Goal: Find specific page/section: Find specific page/section

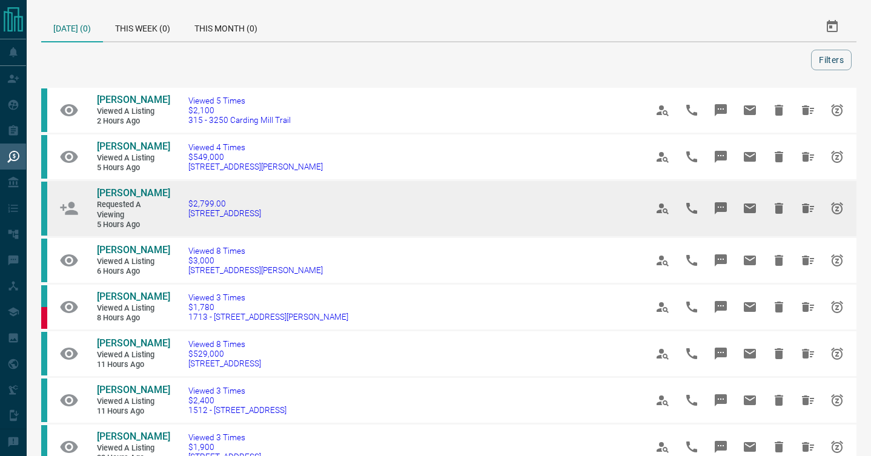
click at [161, 202] on span "Requested a Viewing" at bounding box center [133, 210] width 73 height 20
click at [202, 197] on td "$2,799.00 [STREET_ADDRESS]" at bounding box center [399, 208] width 458 height 57
click at [205, 207] on span "$2,799.00" at bounding box center [224, 204] width 73 height 10
click at [135, 190] on span "[PERSON_NAME]" at bounding box center [133, 193] width 73 height 12
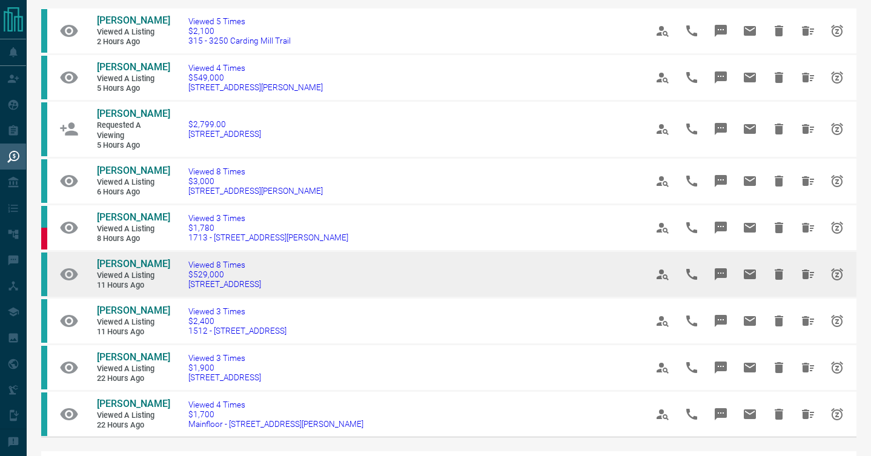
scroll to position [82, 0]
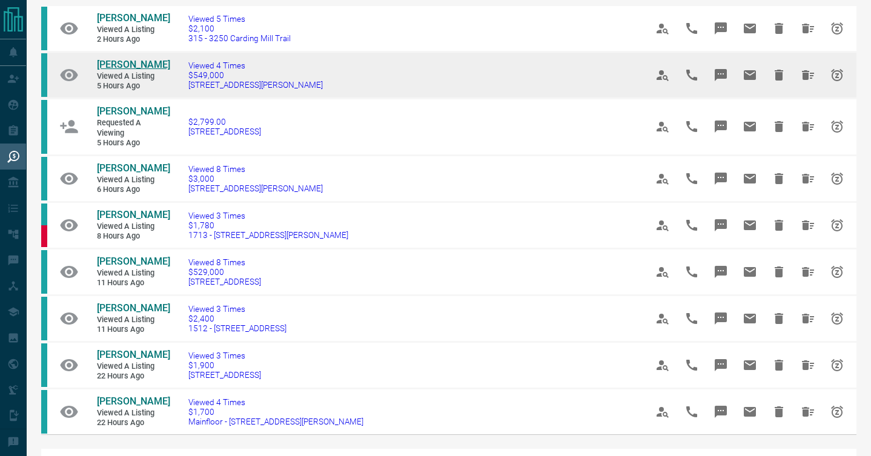
click at [158, 65] on span "[PERSON_NAME]" at bounding box center [133, 65] width 73 height 12
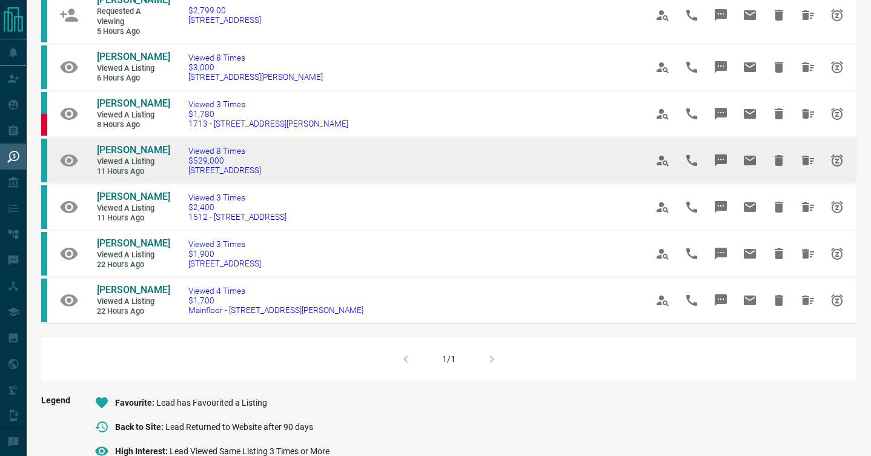
scroll to position [195, 0]
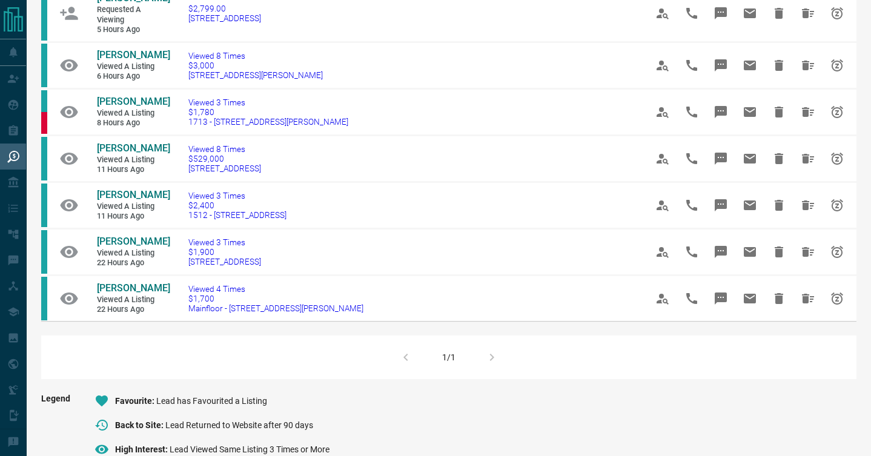
click at [491, 359] on div "1/1" at bounding box center [448, 358] width 815 height 44
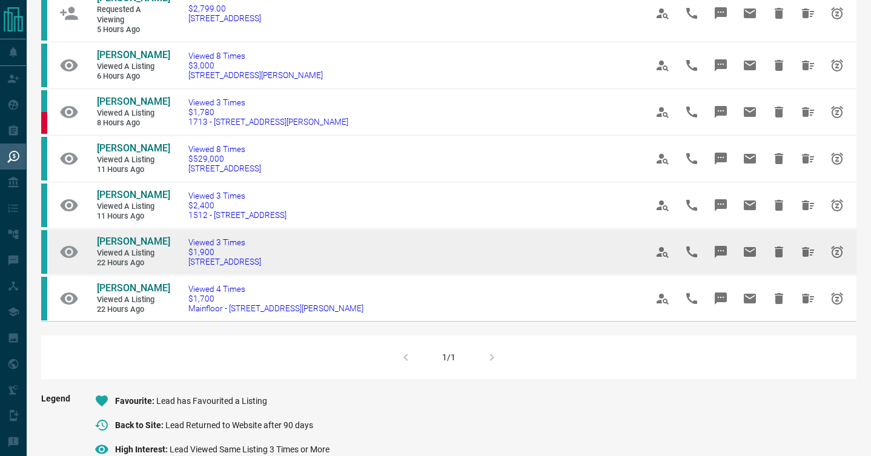
scroll to position [0, 0]
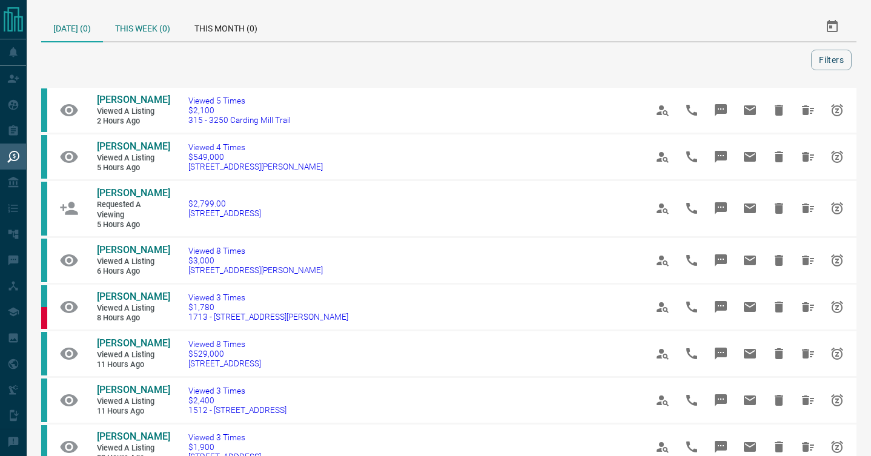
click at [130, 24] on div "This Week (0)" at bounding box center [142, 26] width 79 height 29
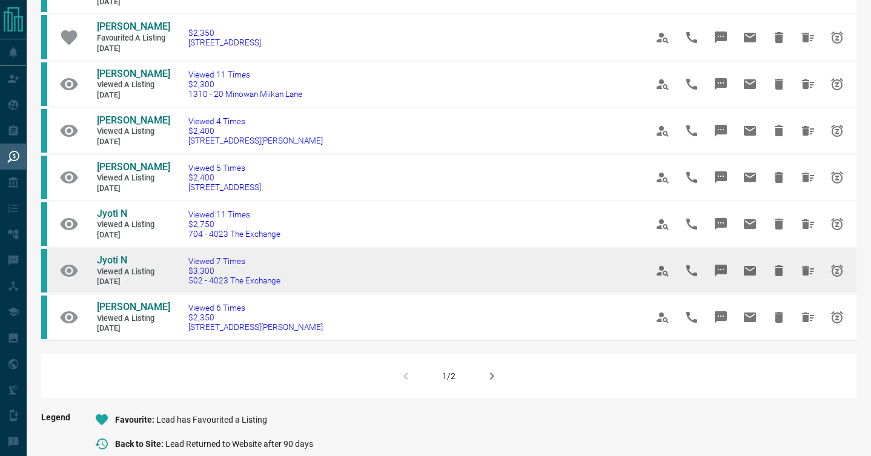
scroll to position [717, 0]
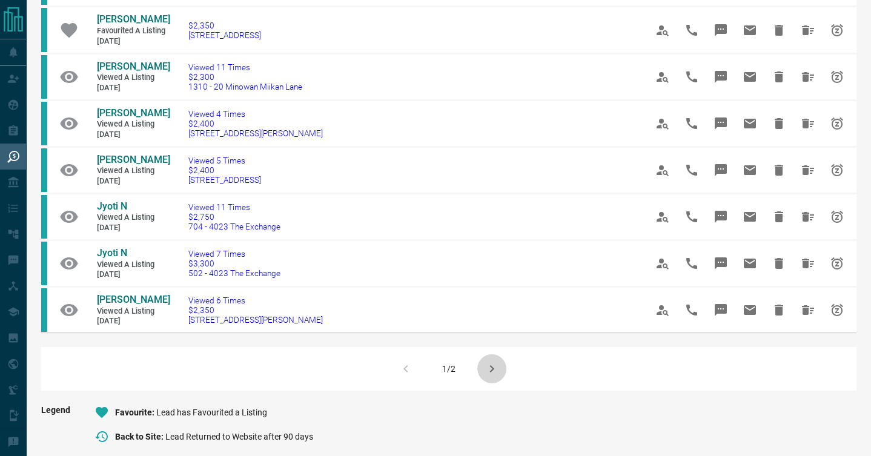
click at [494, 371] on icon "button" at bounding box center [491, 369] width 15 height 15
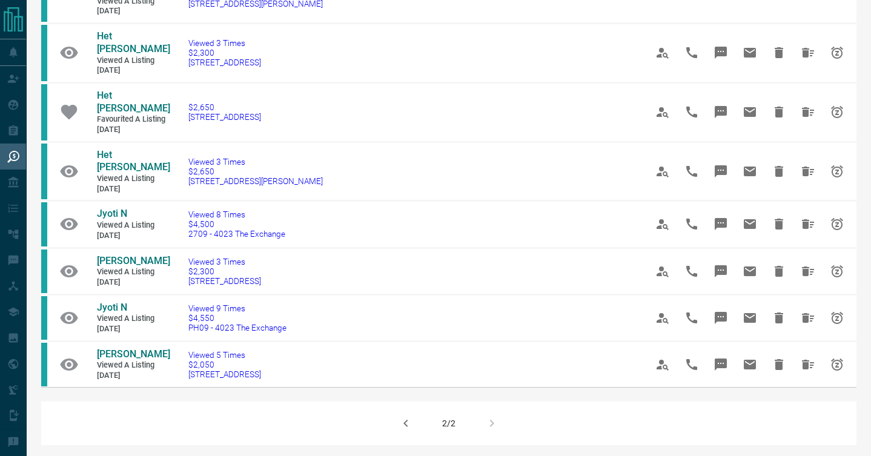
scroll to position [417, 0]
click at [489, 400] on div "2/2" at bounding box center [448, 422] width 815 height 44
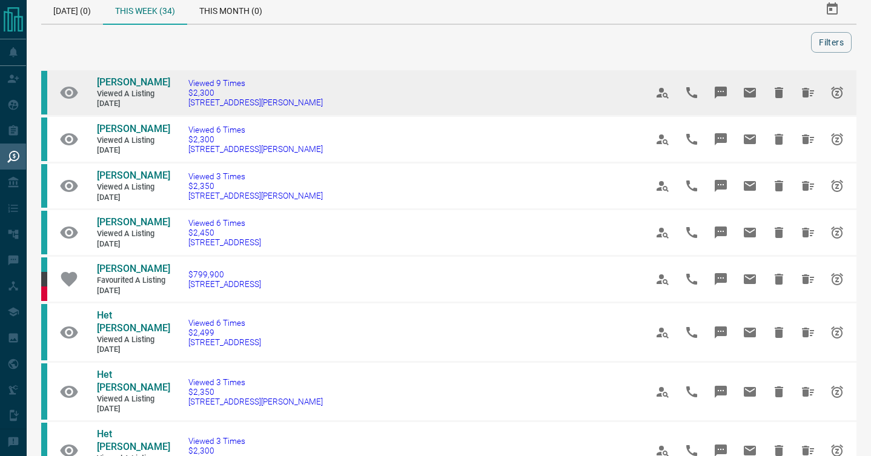
scroll to position [0, 0]
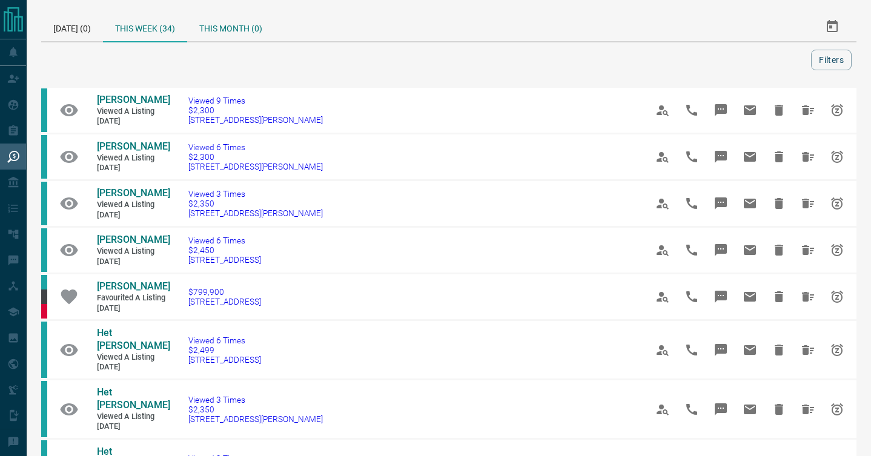
click at [228, 29] on div "This Month (0)" at bounding box center [230, 26] width 87 height 29
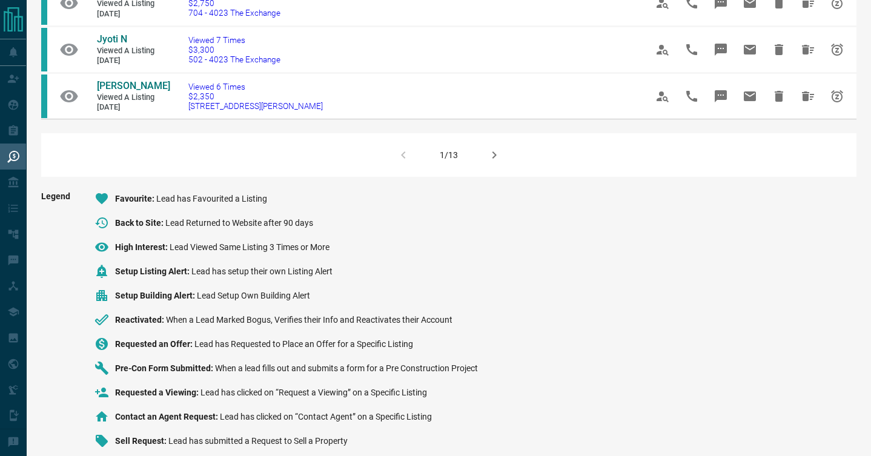
scroll to position [930, 0]
click at [492, 156] on icon "button" at bounding box center [494, 156] width 15 height 15
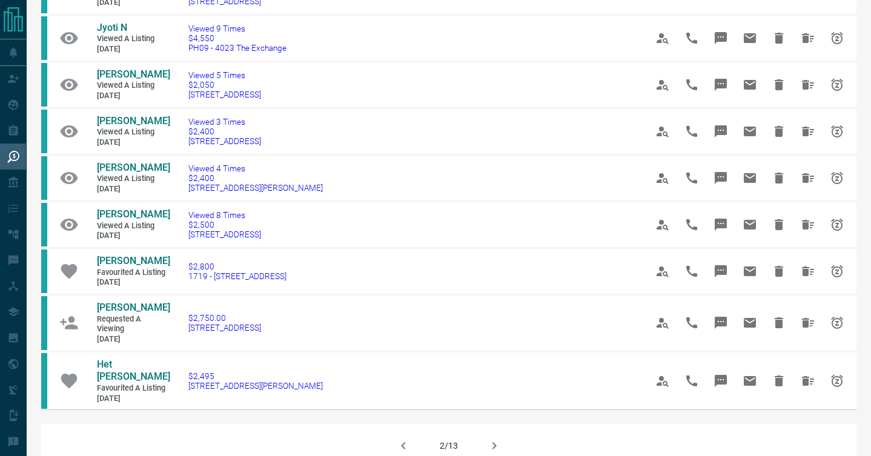
scroll to position [702, 0]
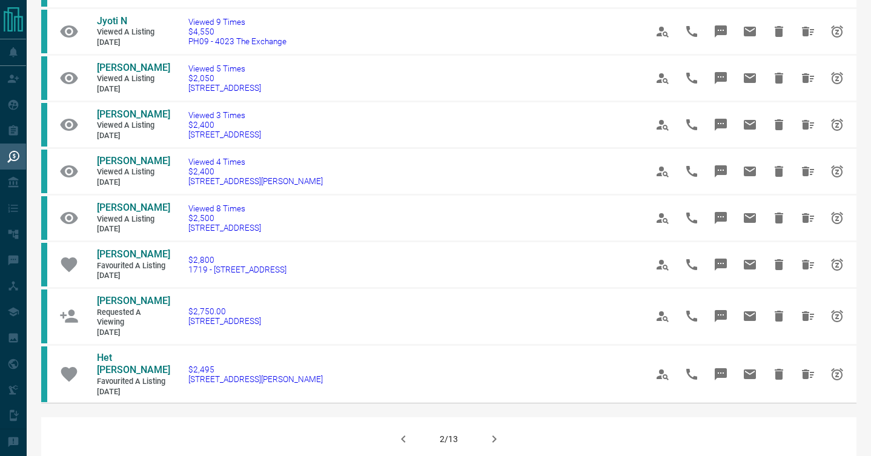
click at [491, 432] on icon "button" at bounding box center [494, 439] width 15 height 15
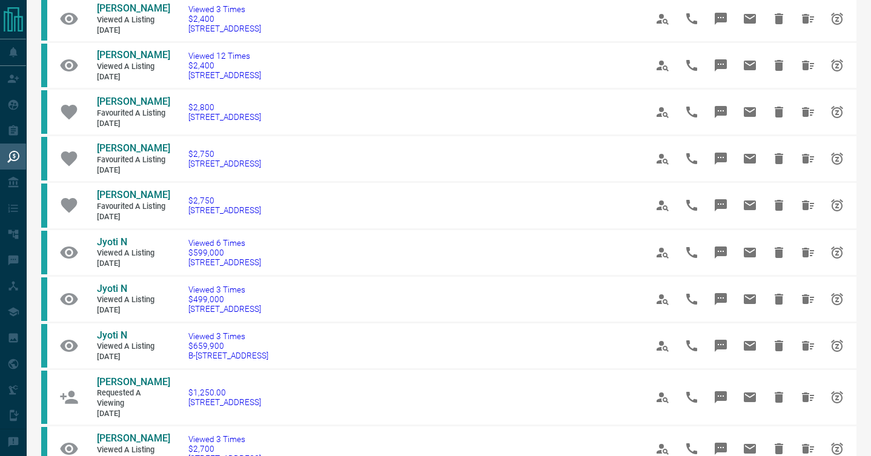
scroll to position [449, 0]
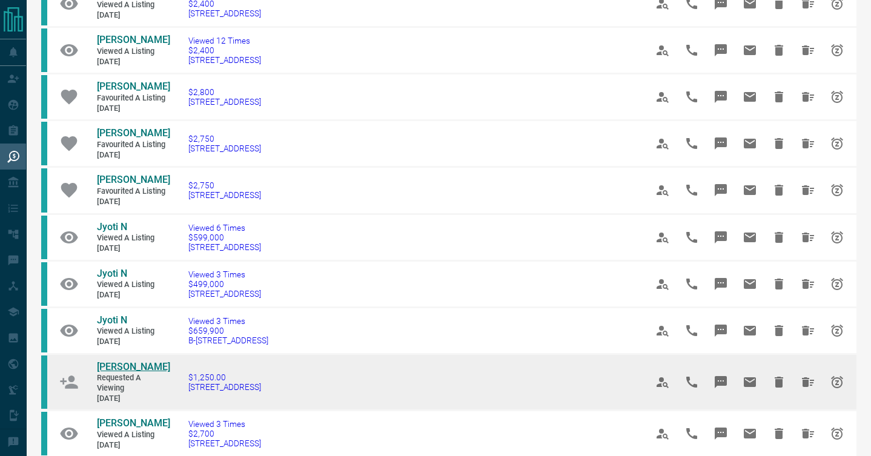
click at [154, 361] on span "[PERSON_NAME]" at bounding box center [133, 367] width 73 height 12
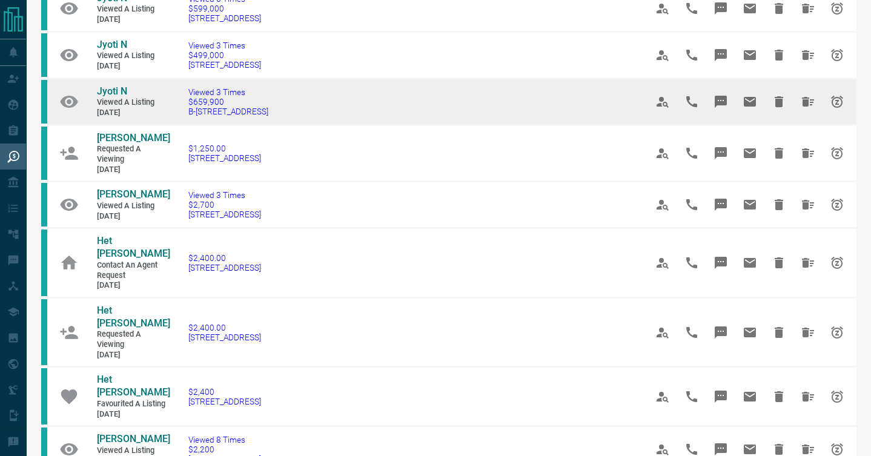
scroll to position [683, 0]
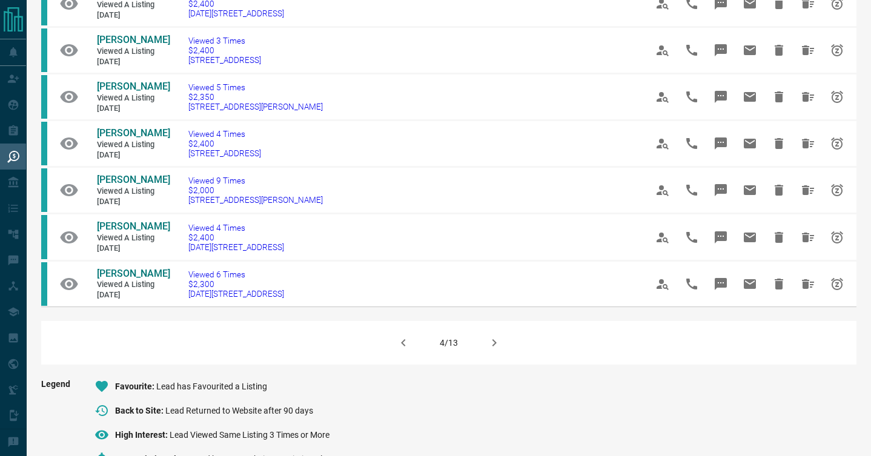
scroll to position [882, 0]
click at [497, 335] on icon "button" at bounding box center [494, 342] width 15 height 15
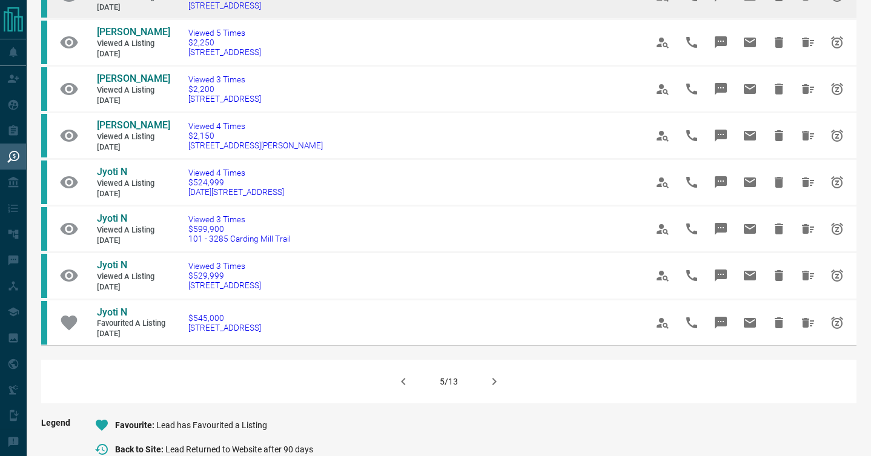
scroll to position [687, 0]
